Goal: Task Accomplishment & Management: Complete application form

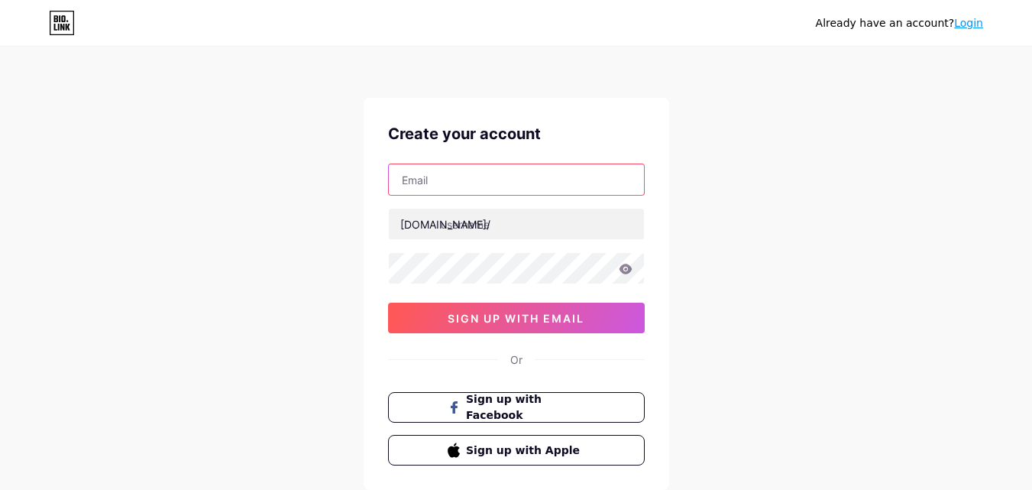
click at [449, 186] on input "text" at bounding box center [516, 179] width 255 height 31
paste input "[EMAIL_ADDRESS][DOMAIN_NAME]"
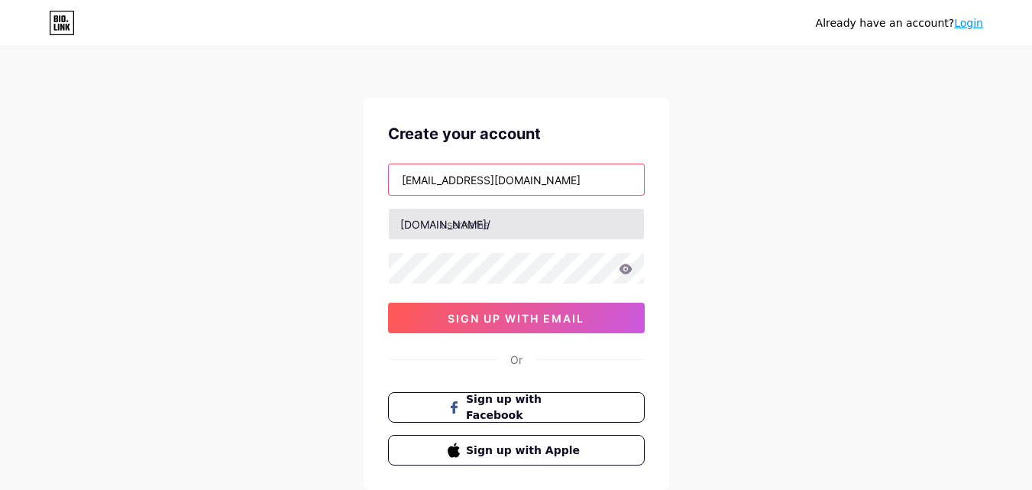
type input "[EMAIL_ADDRESS][DOMAIN_NAME]"
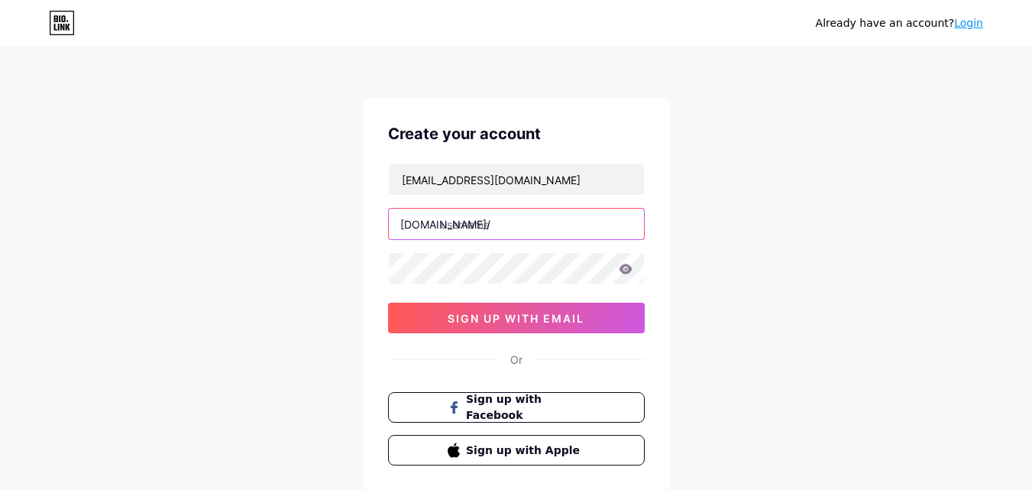
click at [465, 226] on input "text" at bounding box center [516, 223] width 255 height 31
type input "gvxhvxh"
click at [467, 283] on div at bounding box center [516, 268] width 257 height 32
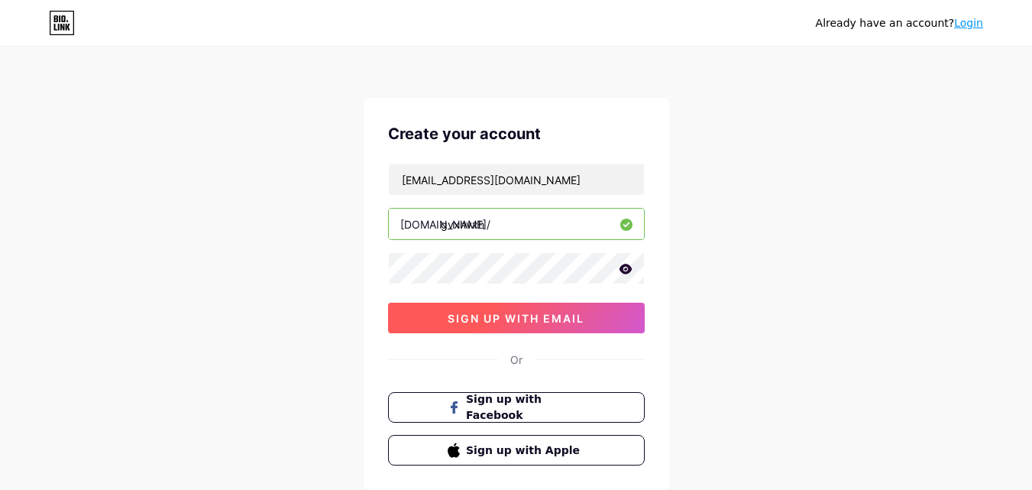
click at [481, 324] on span "sign up with email" at bounding box center [516, 318] width 137 height 13
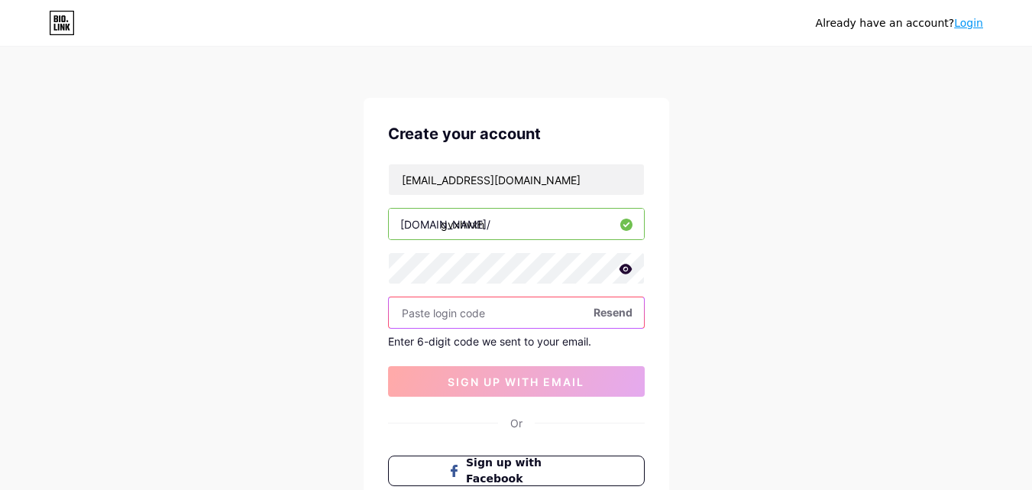
paste input "530237"
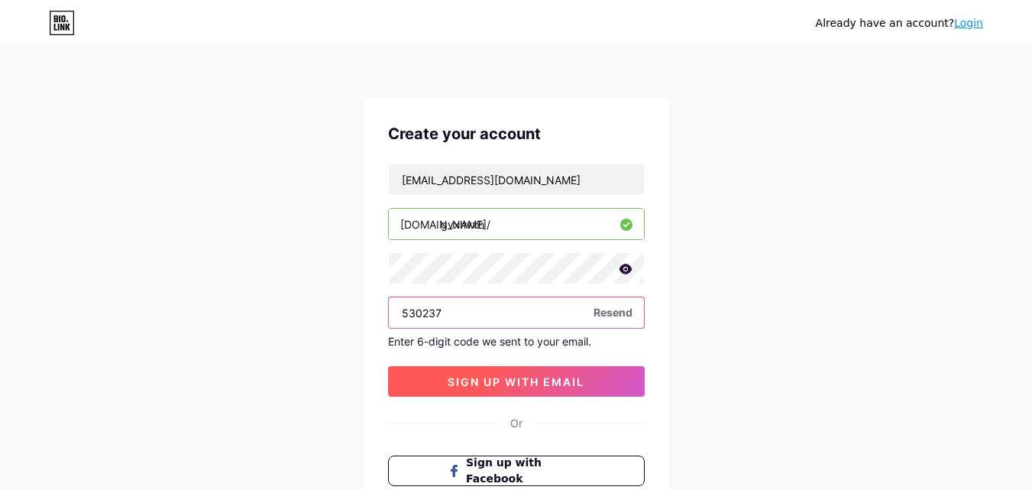
type input "530237"
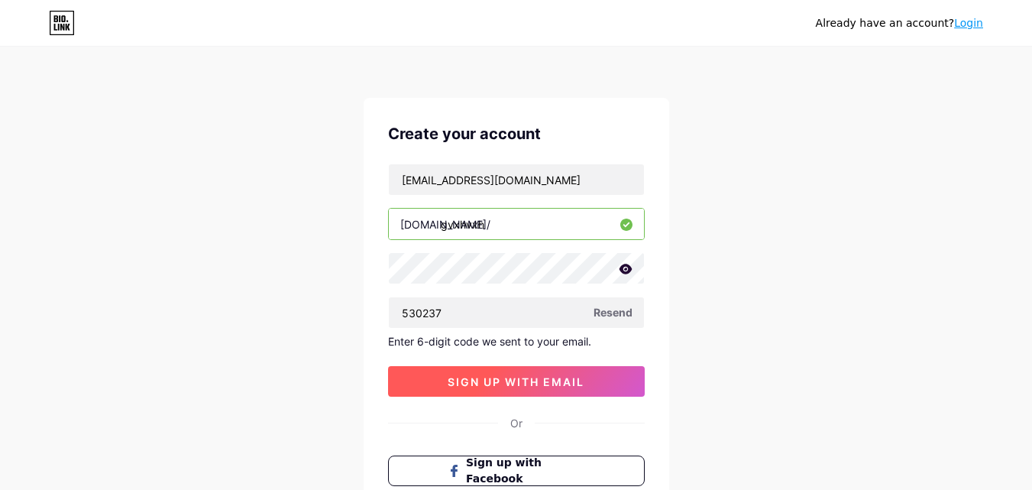
click at [469, 382] on span "sign up with email" at bounding box center [516, 381] width 137 height 13
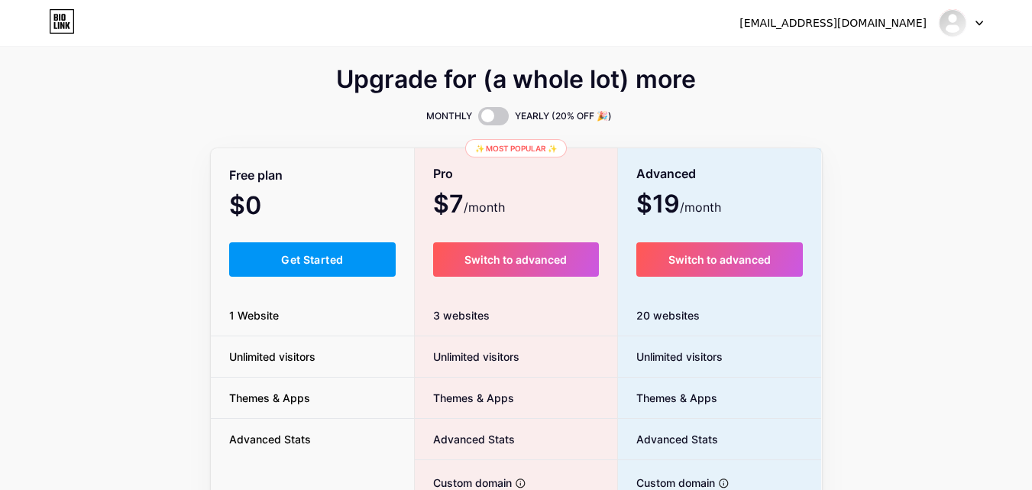
click at [327, 310] on li "1 Website" at bounding box center [313, 315] width 204 height 41
click at [328, 273] on button "Get Started" at bounding box center [312, 259] width 167 height 34
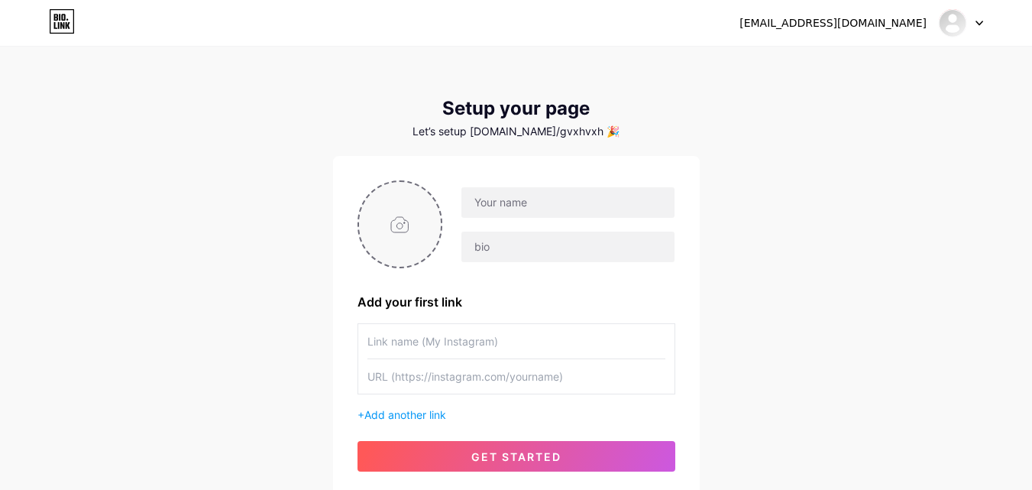
click at [406, 241] on input "file" at bounding box center [400, 224] width 82 height 85
type input "C:\fakepath\xfinity black.png"
click at [491, 218] on div at bounding box center [568, 202] width 214 height 32
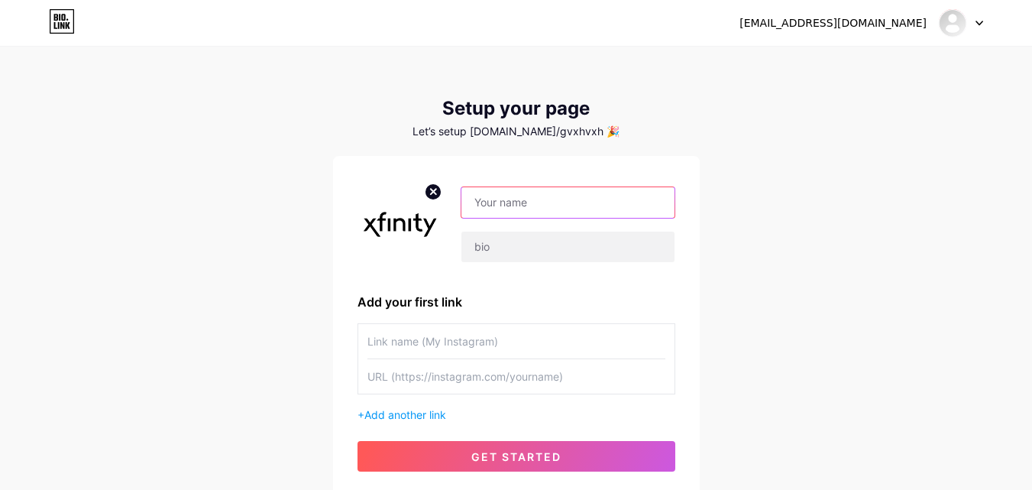
click at [489, 206] on input "text" at bounding box center [567, 202] width 212 height 31
type input "h"
type input "xfinity @2025"
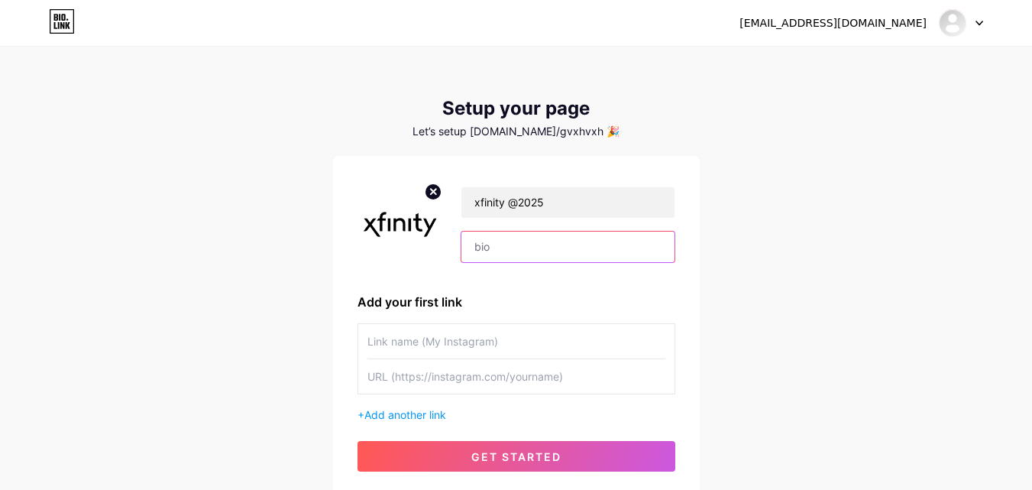
click at [501, 244] on input "text" at bounding box center [567, 246] width 212 height 31
click at [846, 276] on div "[EMAIL_ADDRESS][DOMAIN_NAME] Dashboard Logout Setup your page Let’s setup [DOMA…" at bounding box center [516, 272] width 1032 height 545
click at [558, 246] on input "text" at bounding box center [567, 246] width 212 height 31
paste input "New Xfinity Update Message Received"
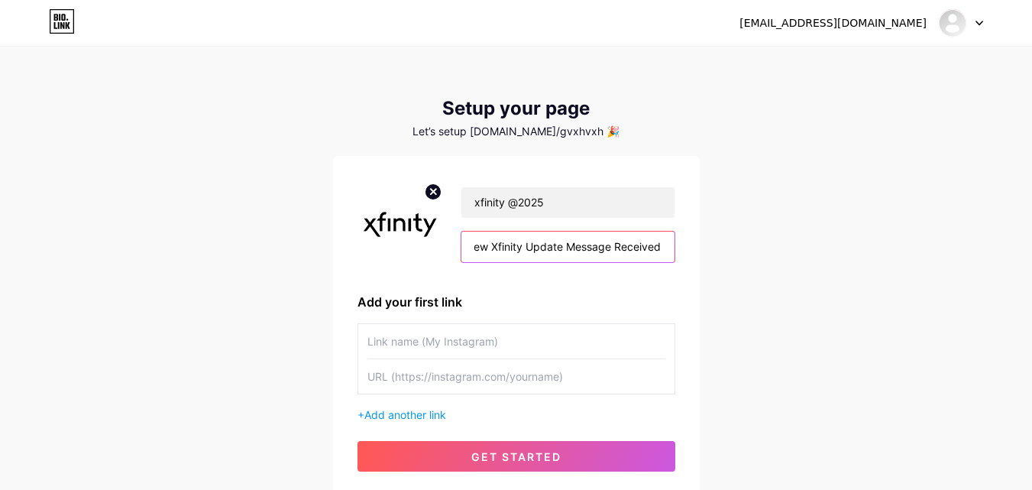
type input "New Xfinity Update Message Received"
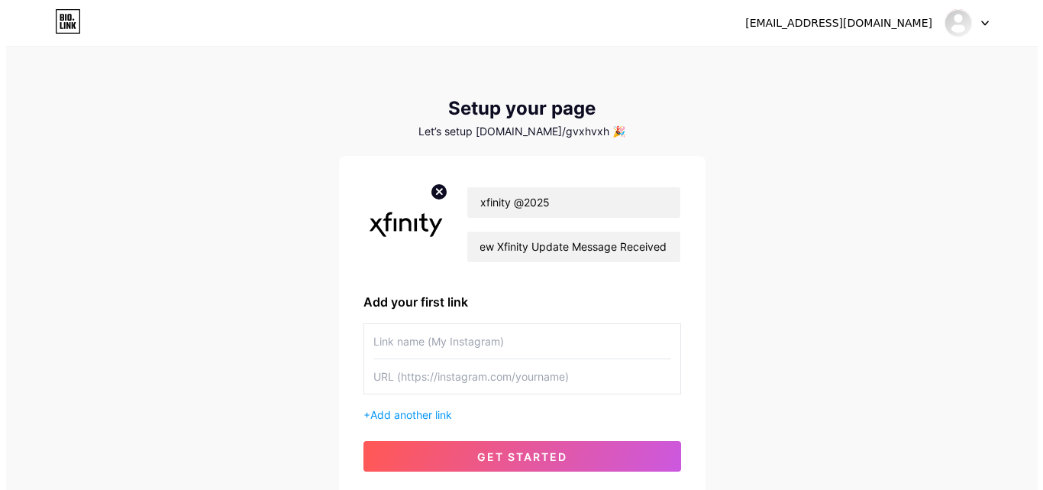
scroll to position [0, 0]
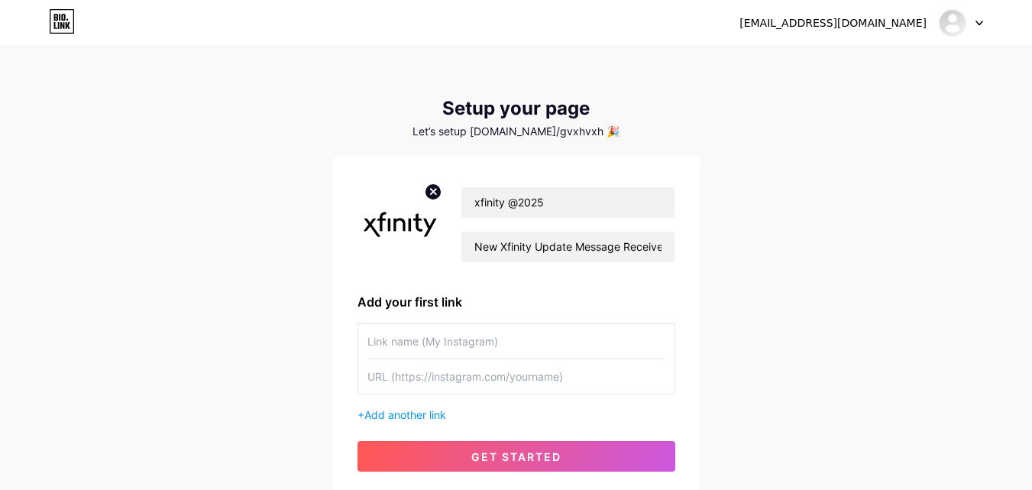
click at [487, 354] on input "text" at bounding box center [516, 341] width 298 height 34
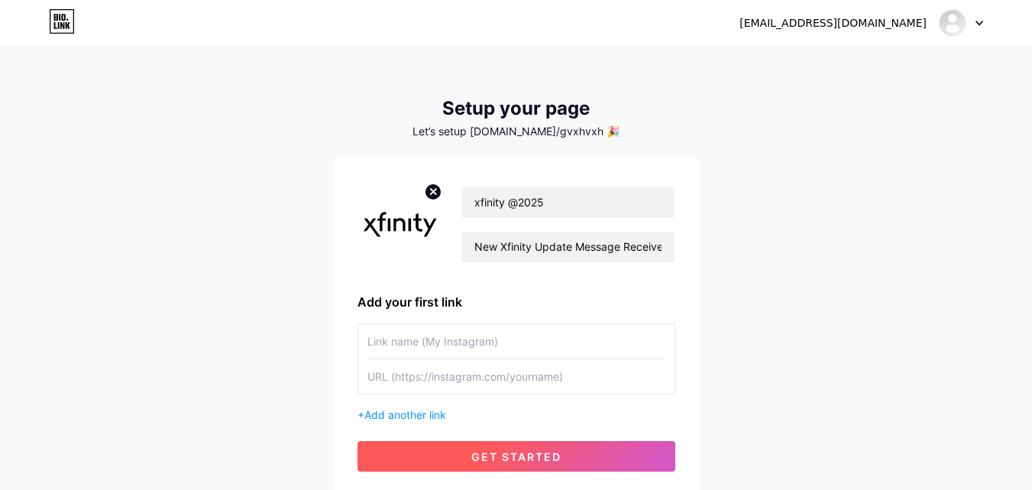
click at [507, 450] on span "get started" at bounding box center [516, 456] width 90 height 13
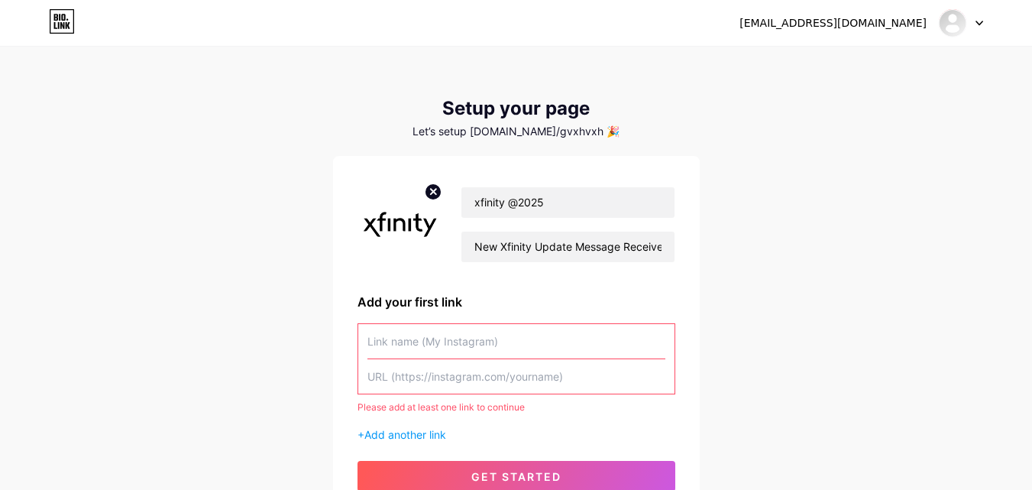
click at [477, 343] on input "text" at bounding box center [516, 341] width 298 height 34
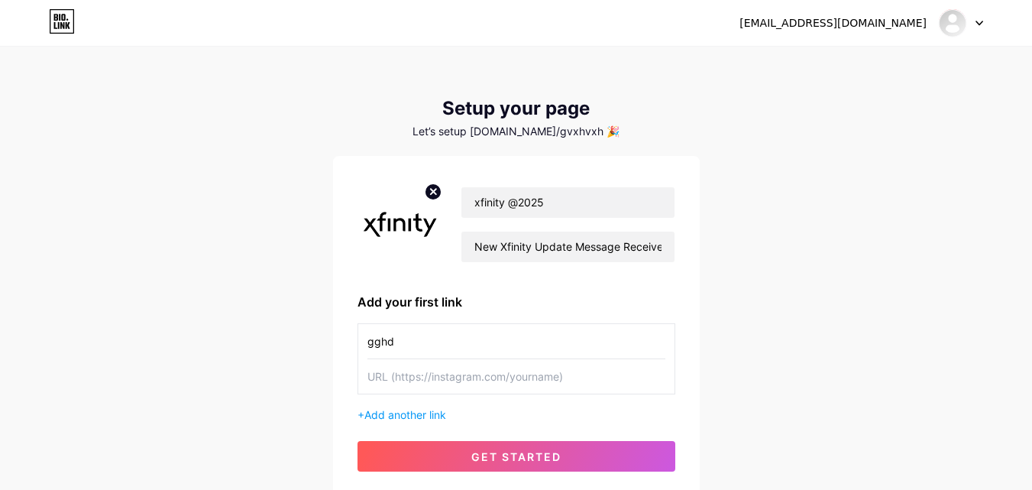
click at [467, 318] on div "xfinity @2025 New Xfinity Update Message Received Add your first link gghd + Ad…" at bounding box center [516, 325] width 318 height 291
drag, startPoint x: 462, startPoint y: 331, endPoint x: 453, endPoint y: 354, distance: 24.7
click at [453, 354] on input "gghd" at bounding box center [516, 341] width 298 height 34
click at [453, 351] on input "gghd" at bounding box center [516, 341] width 298 height 34
type input "g"
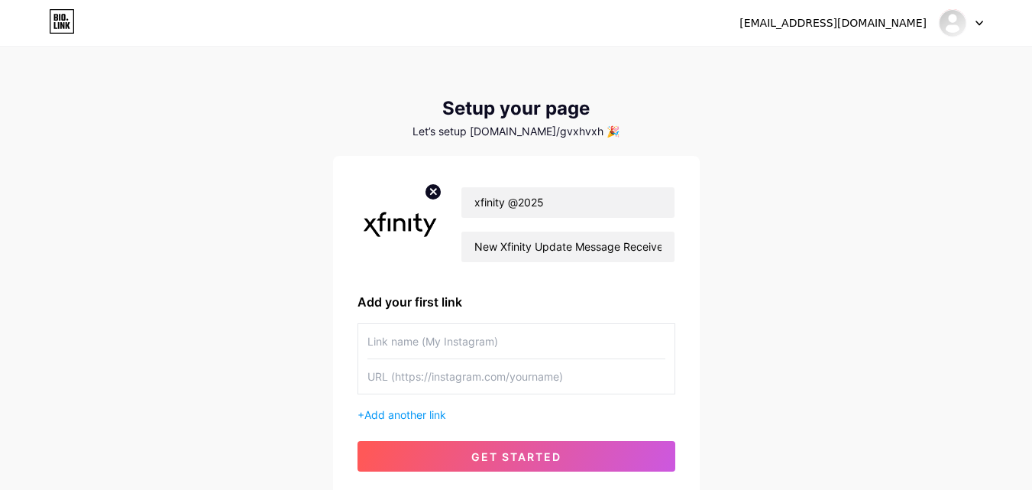
click at [199, 326] on div "[EMAIL_ADDRESS][DOMAIN_NAME] Dashboard Logout Setup your page Let’s setup [DOMA…" at bounding box center [516, 272] width 1032 height 545
click at [423, 345] on input "text" at bounding box center [516, 341] width 298 height 34
paste input "[URL][DOMAIN_NAME]"
click at [442, 379] on input "text" at bounding box center [516, 376] width 298 height 34
drag, startPoint x: 579, startPoint y: 339, endPoint x: 322, endPoint y: 325, distance: 257.0
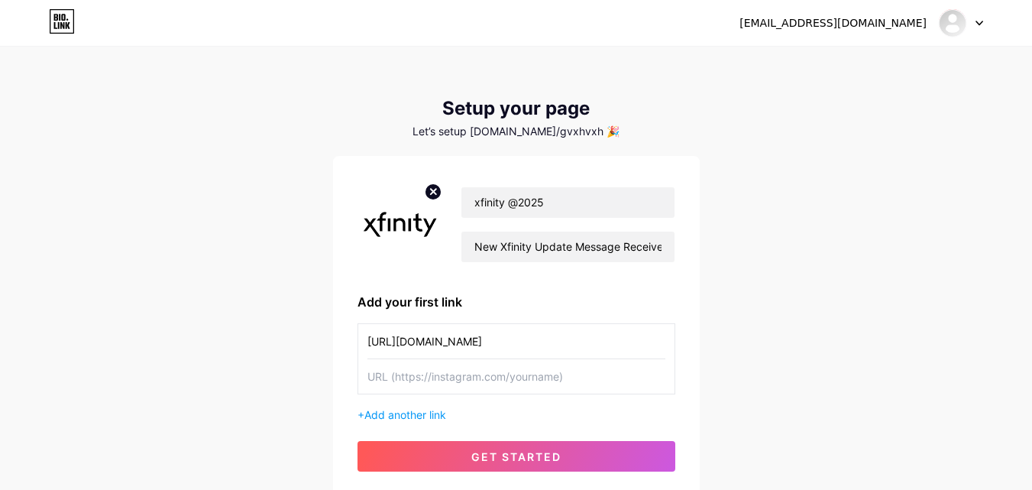
click at [322, 325] on div "[EMAIL_ADDRESS][DOMAIN_NAME] Dashboard Logout Setup your page Let’s setup [DOMA…" at bounding box center [516, 272] width 1032 height 545
type input "CLICK HERE TO UPDATE"
click at [394, 373] on input "text" at bounding box center [516, 376] width 298 height 34
paste input "[URL][DOMAIN_NAME]"
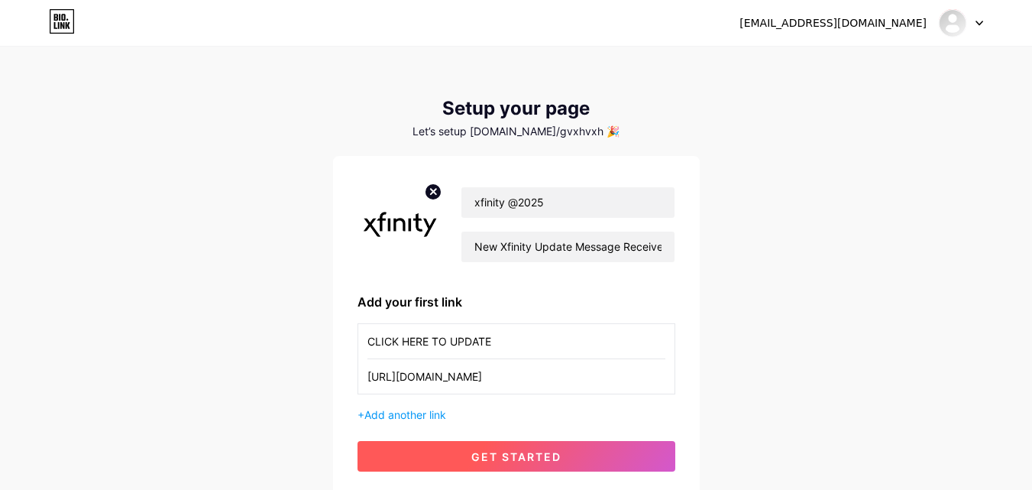
type input "[URL][DOMAIN_NAME]"
click at [429, 459] on button "get started" at bounding box center [516, 456] width 318 height 31
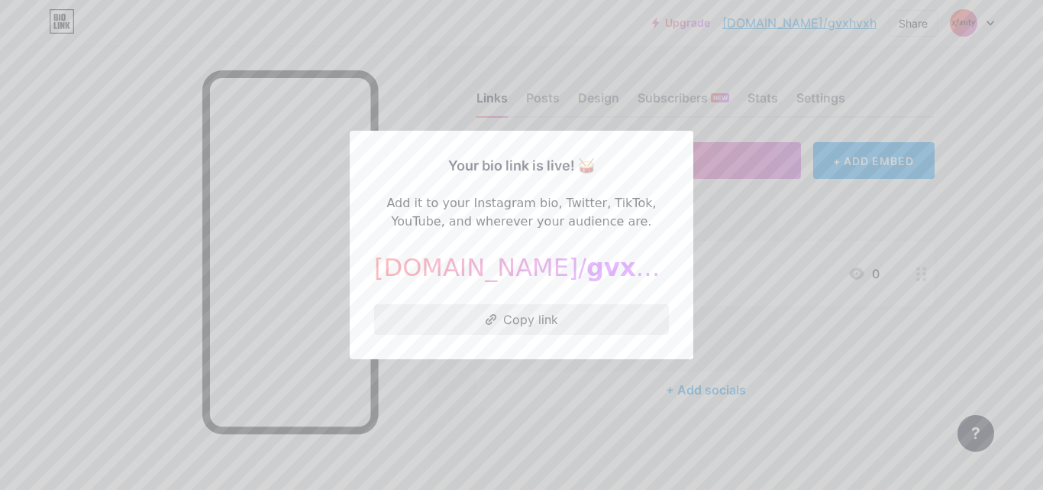
click at [516, 316] on button "Copy link" at bounding box center [521, 319] width 295 height 31
click at [946, 377] on div at bounding box center [521, 245] width 1043 height 490
